Goal: Transaction & Acquisition: Subscribe to service/newsletter

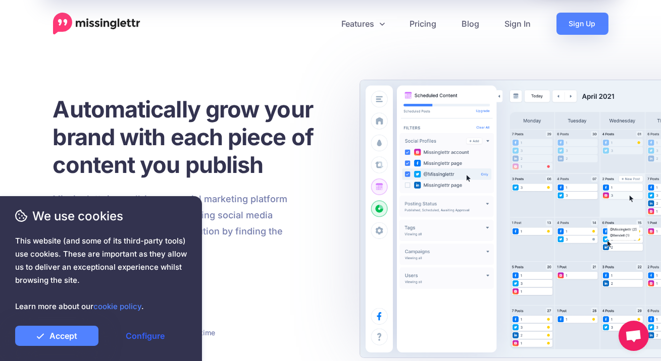
click at [156, 342] on link "Configure" at bounding box center [144, 336] width 83 height 20
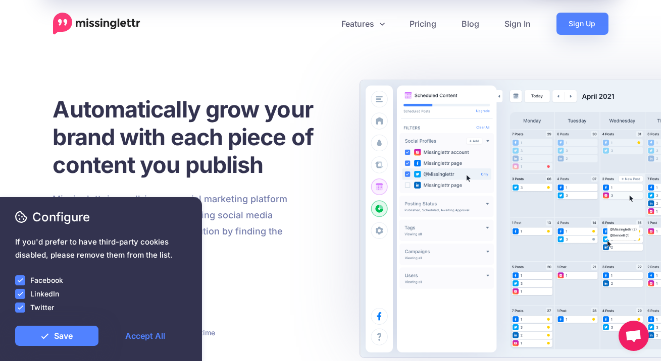
click at [47, 279] on label "Facebook" at bounding box center [46, 281] width 33 height 12
click at [22, 284] on ins at bounding box center [20, 281] width 10 height 10
click at [22, 294] on ins at bounding box center [20, 294] width 10 height 10
click at [20, 310] on ins at bounding box center [20, 308] width 10 height 10
click at [60, 334] on link "Save" at bounding box center [56, 336] width 83 height 20
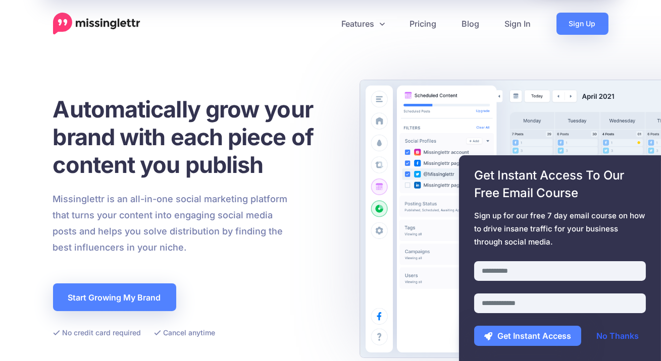
click at [624, 337] on link "No Thanks" at bounding box center [617, 336] width 63 height 20
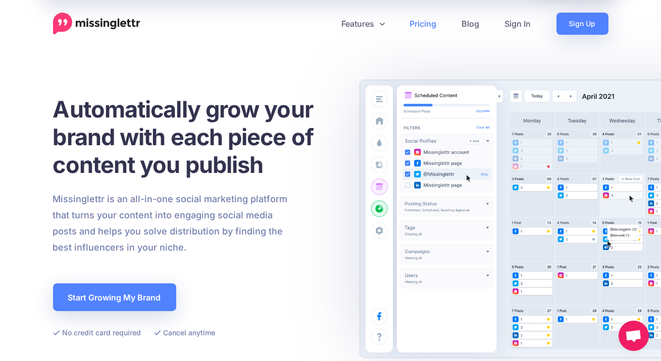
click at [427, 23] on link "Pricing" at bounding box center [423, 24] width 52 height 22
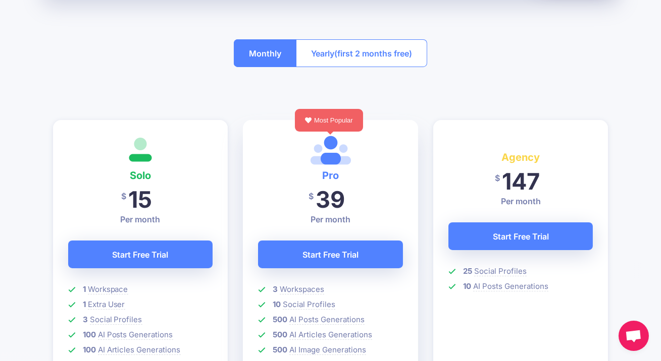
scroll to position [189, 0]
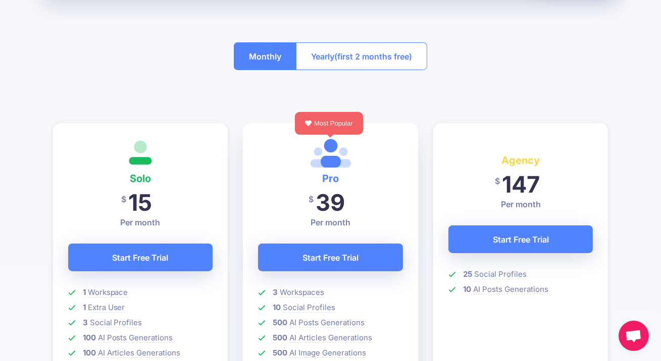
click at [368, 54] on span "(first 2 months free)" at bounding box center [373, 56] width 78 height 16
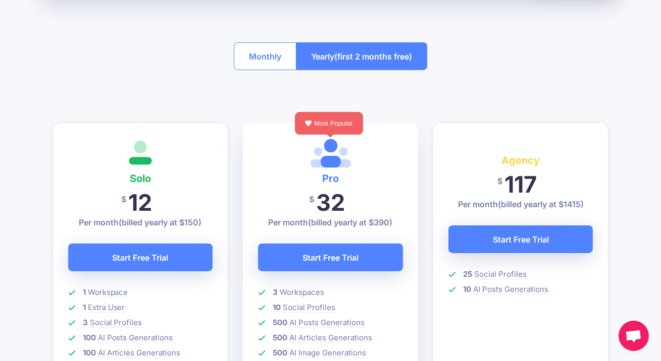
click at [252, 55] on button "Monthly" at bounding box center [265, 56] width 63 height 28
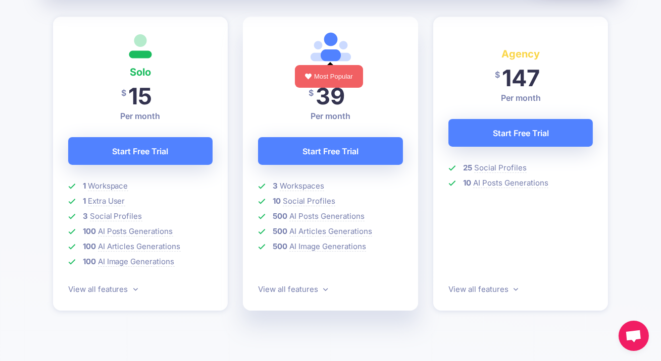
scroll to position [314, 0]
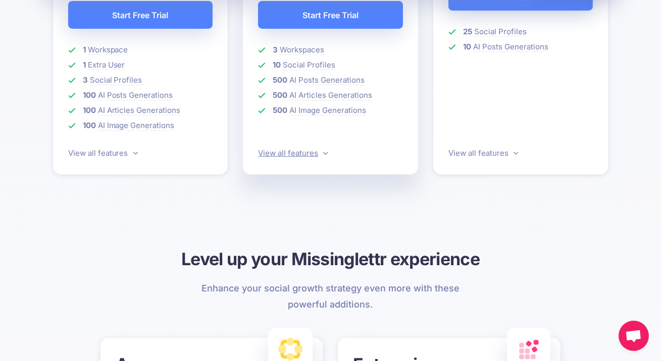
click at [320, 150] on link "View all features" at bounding box center [293, 153] width 70 height 10
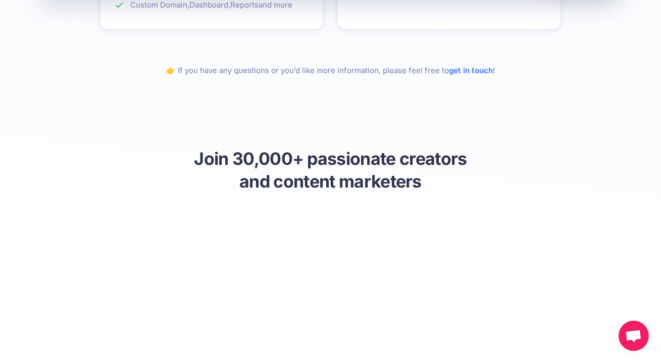
scroll to position [1443, 0]
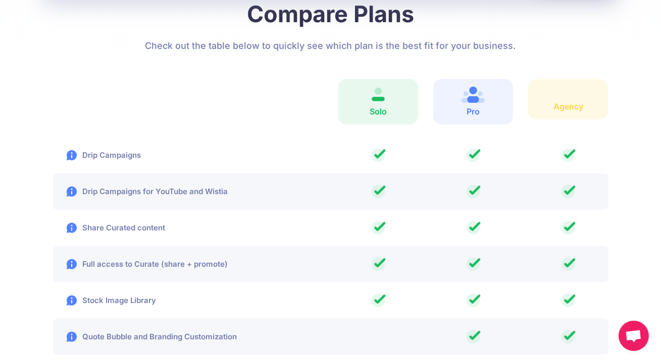
click at [311, 120] on div at bounding box center [187, 101] width 285 height 45
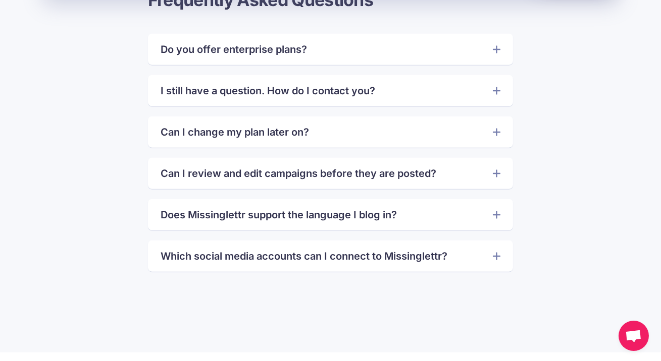
scroll to position [2457, 0]
